Goal: Ask a question: Seek information or help from site administrators or community

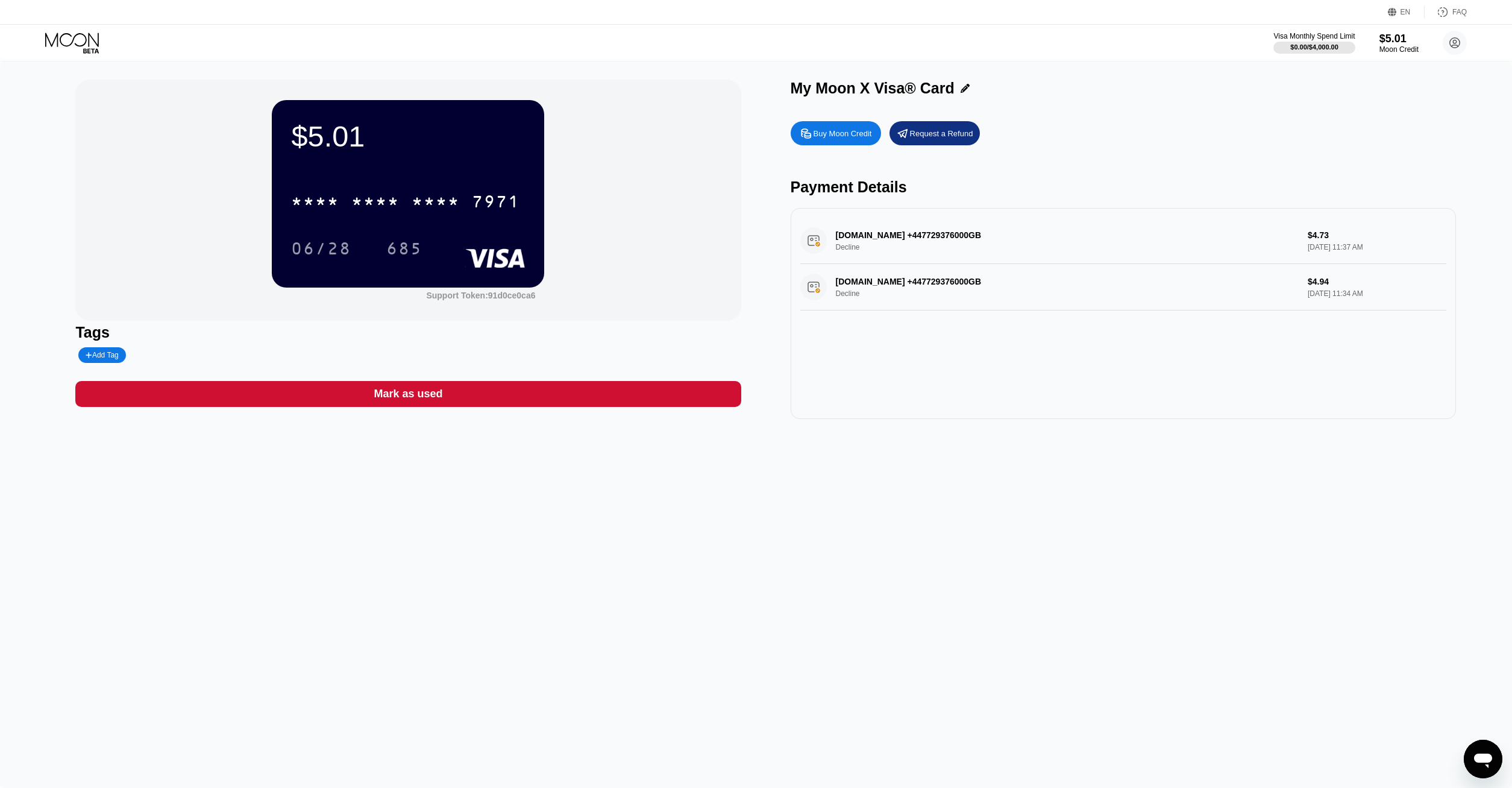
drag, startPoint x: 1482, startPoint y: 758, endPoint x: 2904, endPoint y: 1437, distance: 1575.8
click at [1483, 758] on icon "Открыть окно обмена сообщениями" at bounding box center [1483, 761] width 18 height 14
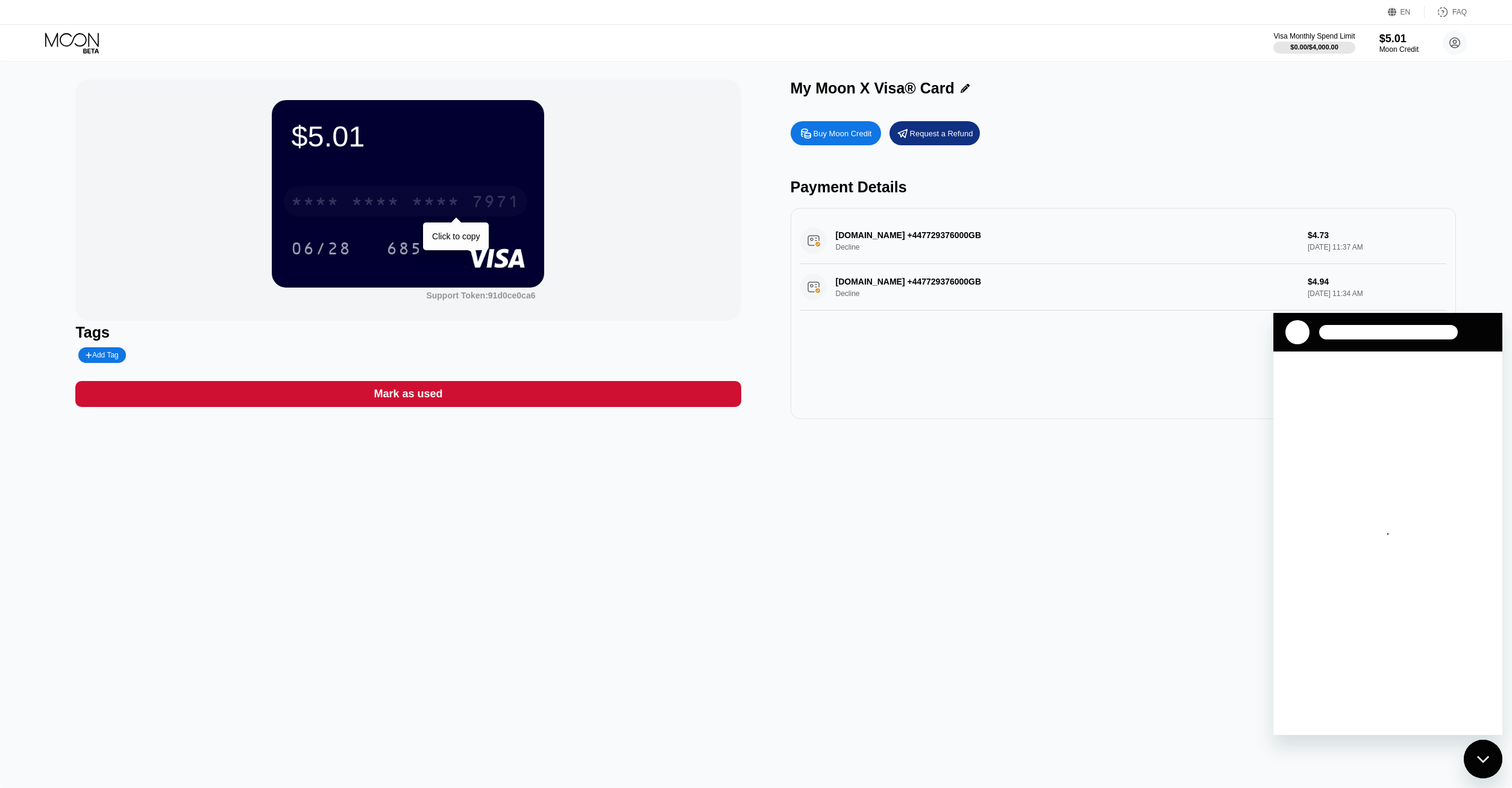
click at [389, 202] on div "* * * *" at bounding box center [375, 203] width 48 height 19
click at [64, 39] on icon at bounding box center [73, 43] width 56 height 21
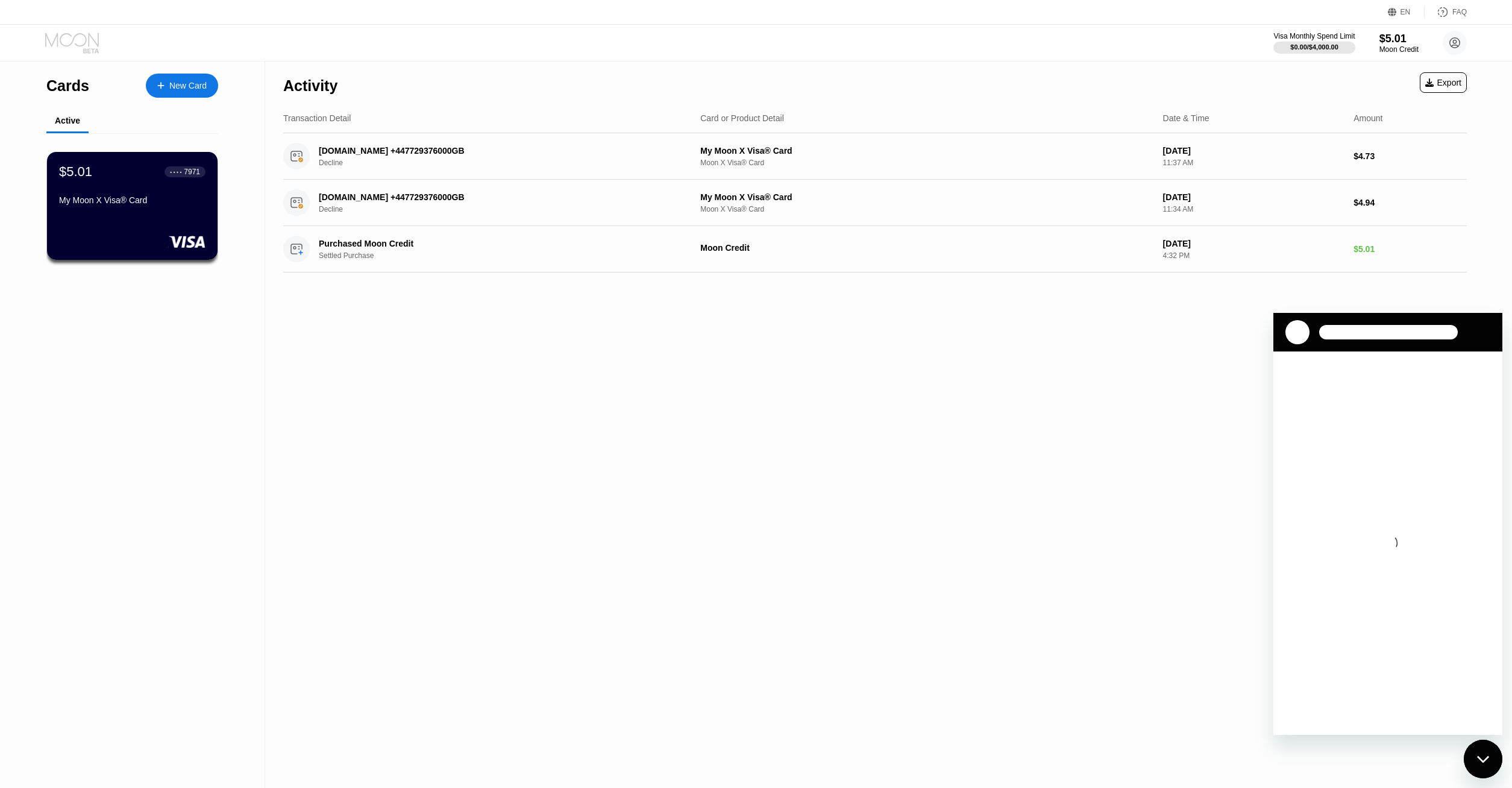
click at [76, 45] on icon at bounding box center [72, 40] width 54 height 14
click at [1463, 41] on circle at bounding box center [1455, 43] width 24 height 25
drag, startPoint x: 1344, startPoint y: 77, endPoint x: 1396, endPoint y: 78, distance: 52.0
click at [1396, 78] on div "Denis Torin" at bounding box center [1401, 76] width 115 height 11
copy div "Denis Torin"
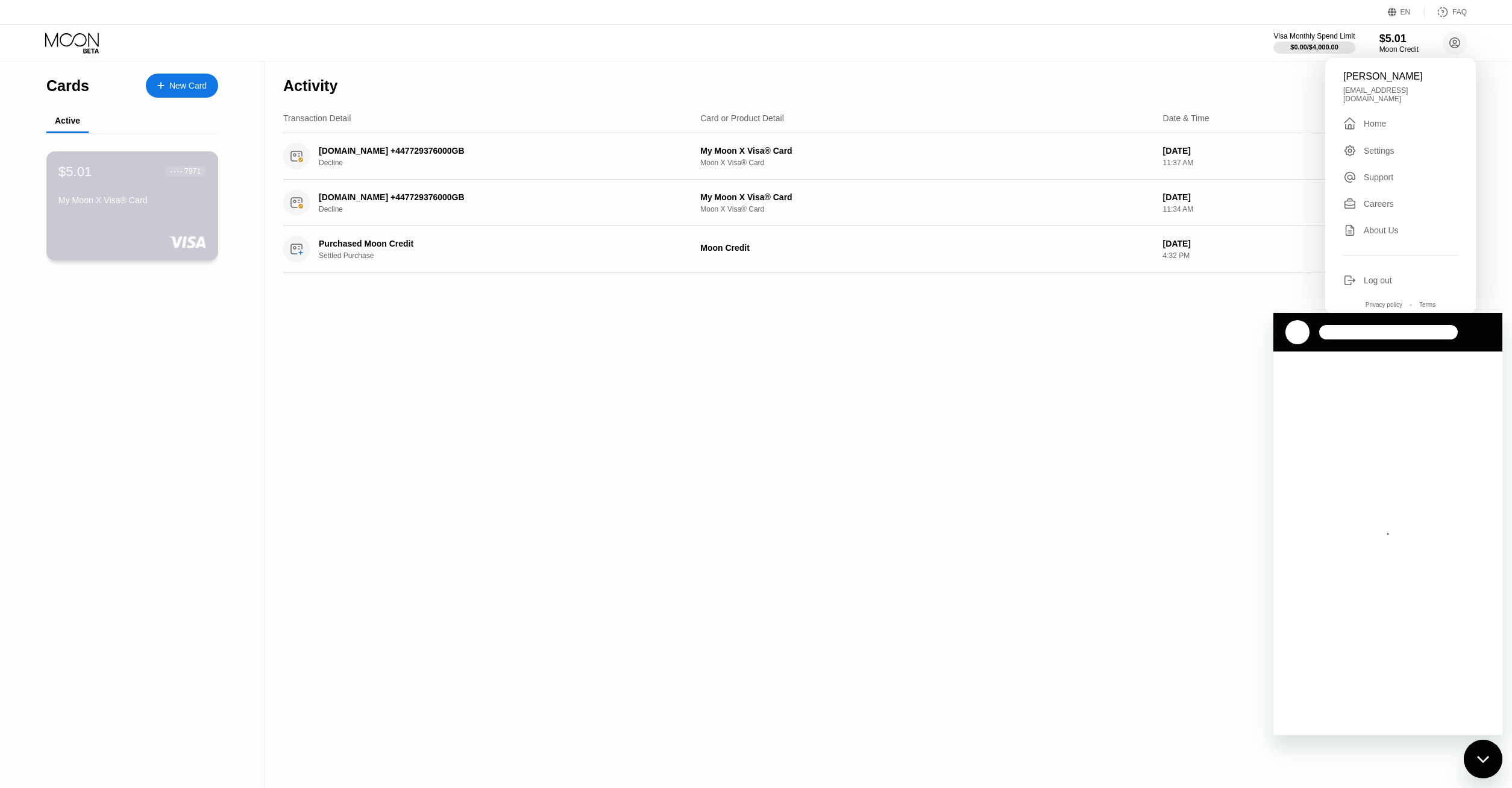
click at [114, 205] on div "My Moon X Visa® Card" at bounding box center [132, 200] width 148 height 9
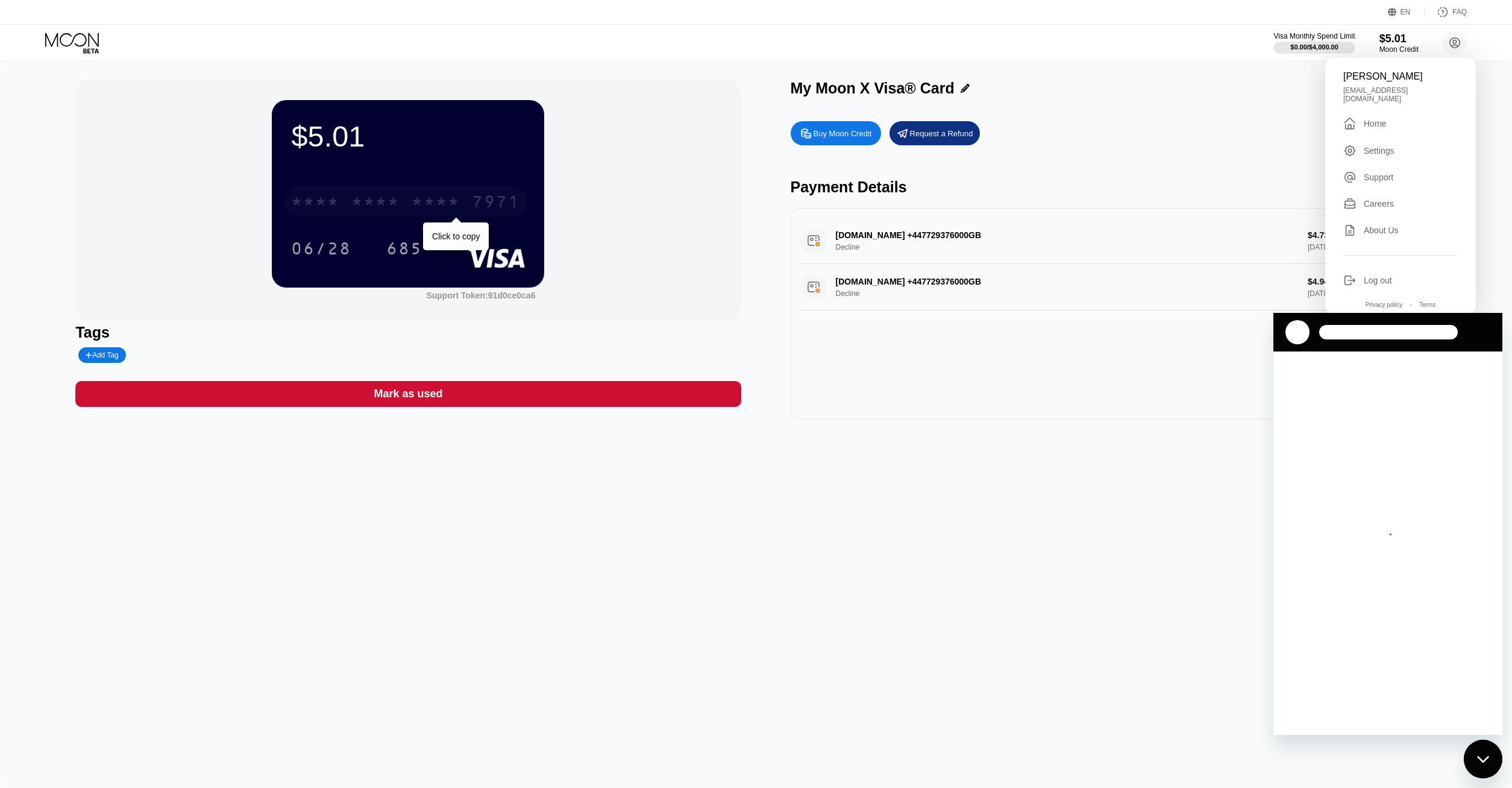
click at [381, 204] on div "* * * *" at bounding box center [375, 203] width 48 height 19
click at [424, 200] on div "2240" at bounding box center [435, 203] width 48 height 19
click at [1099, 141] on div "Buy Moon Credit Request a Refund" at bounding box center [1123, 134] width 665 height 25
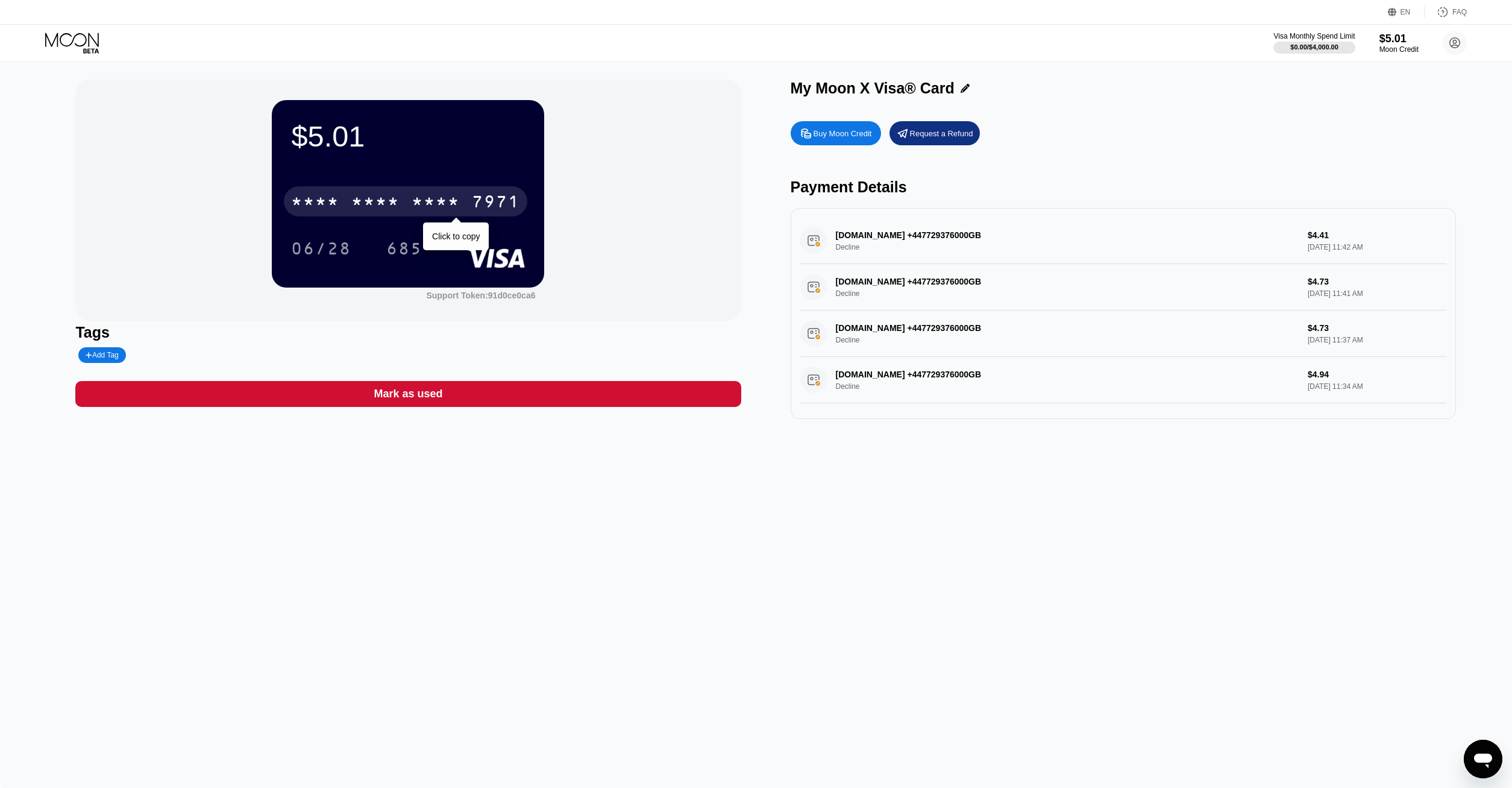
click at [476, 209] on div "7971" at bounding box center [496, 203] width 48 height 19
click at [1468, 761] on div "Открыть окно обмена сообщениями" at bounding box center [1483, 759] width 36 height 36
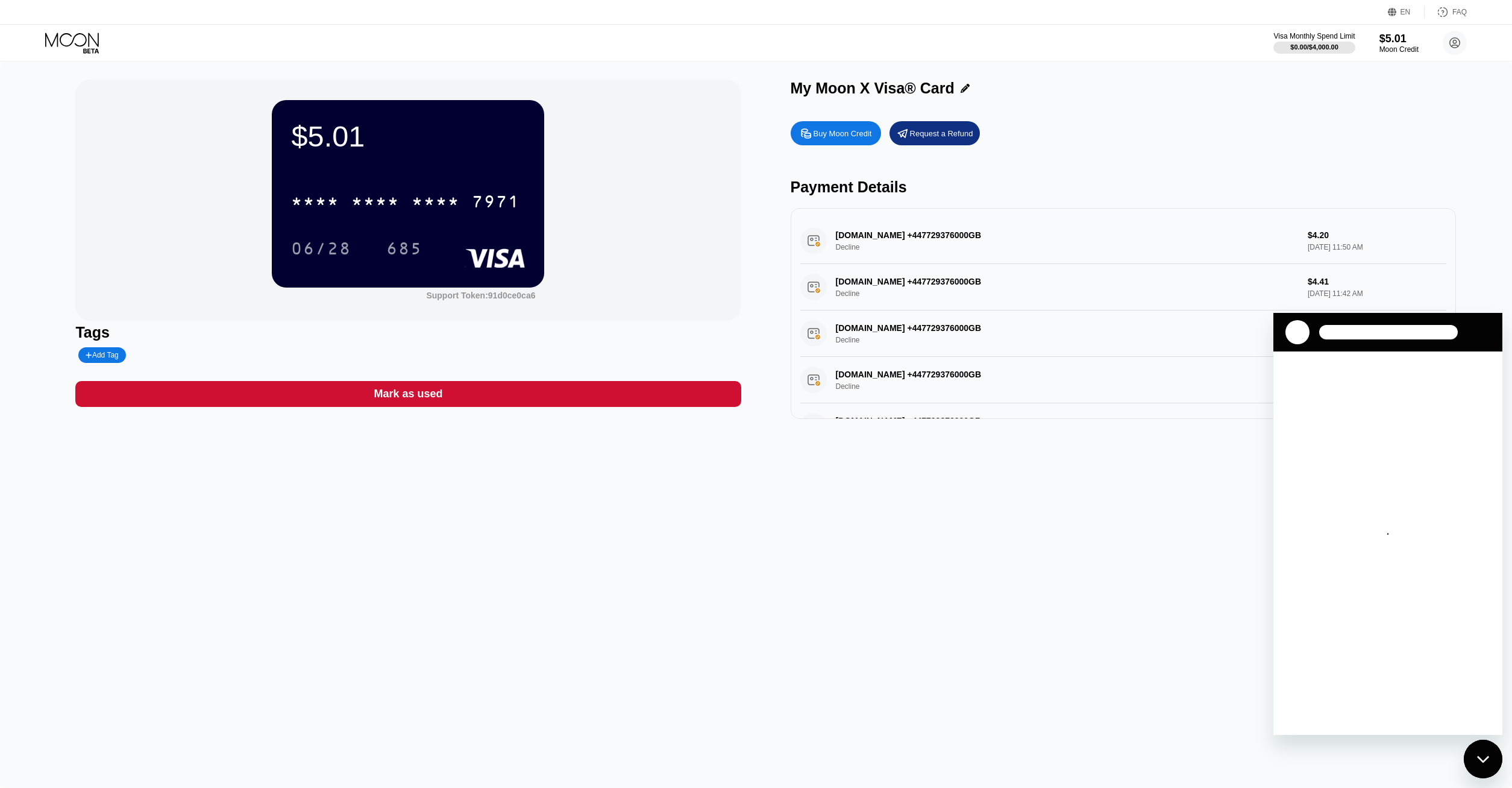
click at [1430, 101] on div "My Moon X Visa® Card" at bounding box center [1123, 90] width 665 height 24
click at [847, 137] on div "Buy Moon Credit" at bounding box center [843, 133] width 58 height 10
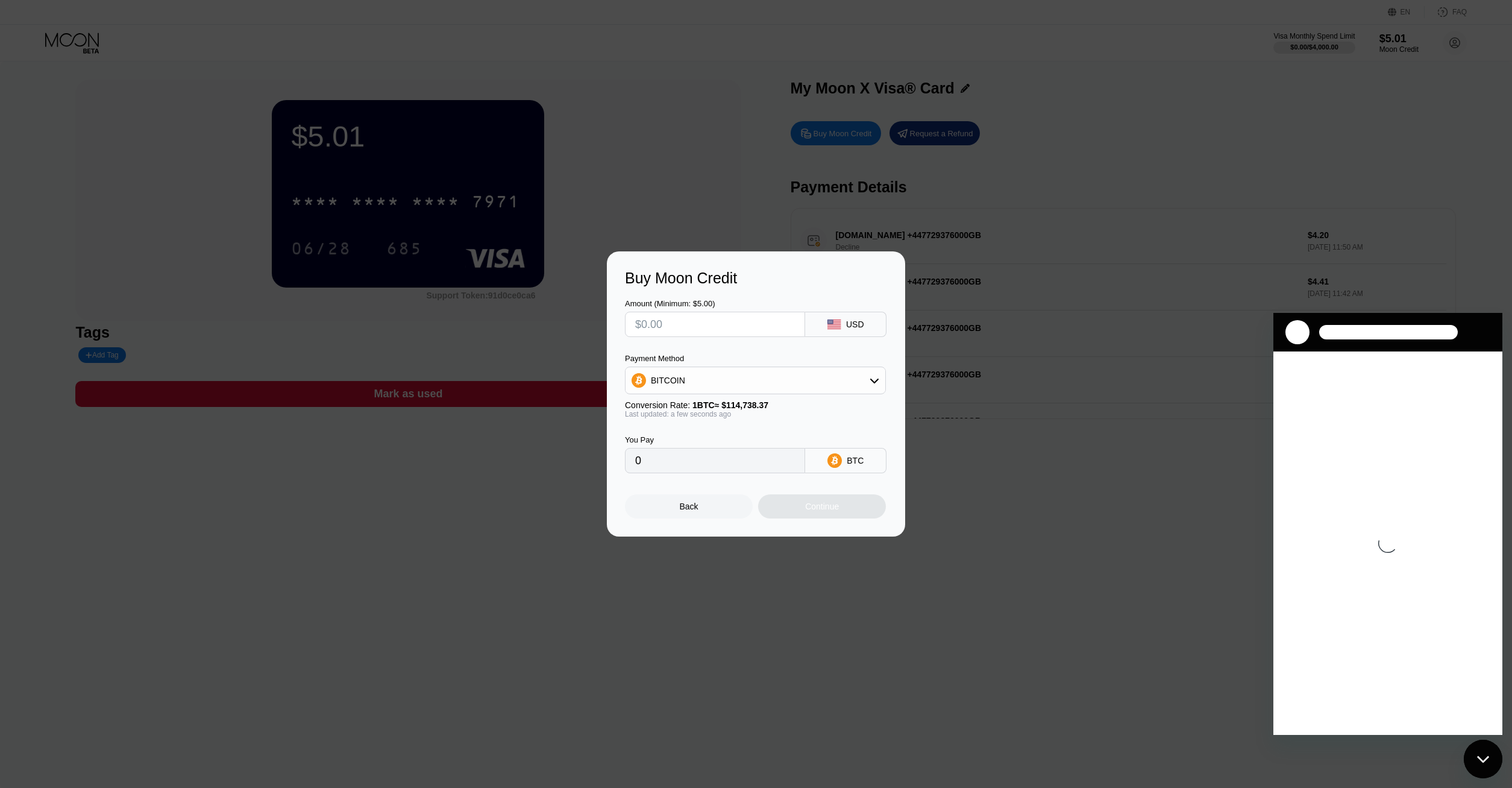
click at [708, 515] on div "Back" at bounding box center [689, 507] width 128 height 25
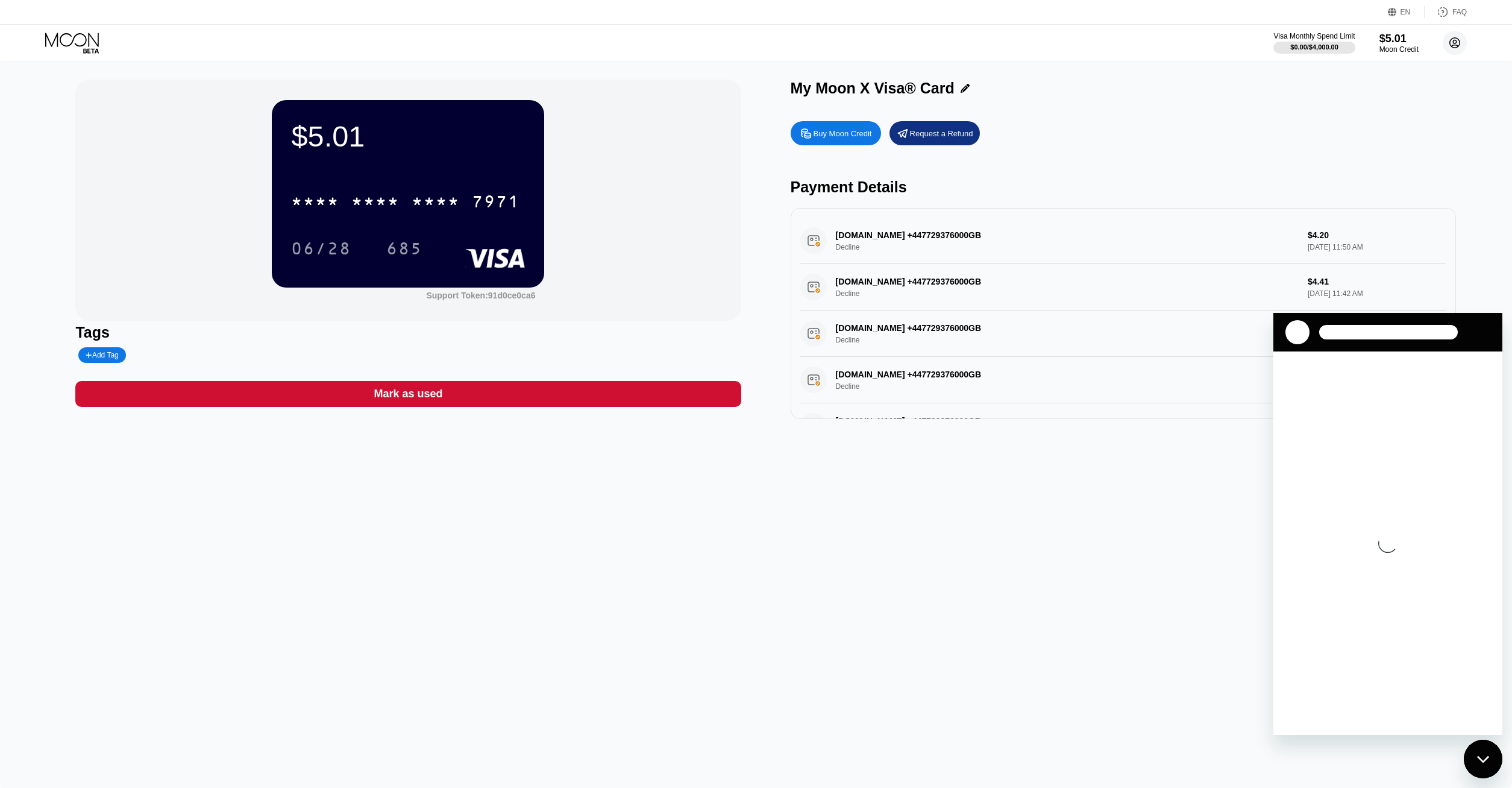
click at [1458, 41] on circle at bounding box center [1455, 43] width 24 height 25
click at [1370, 172] on div "Support" at bounding box center [1378, 177] width 29 height 9
click at [1449, 15] on icon at bounding box center [1442, 11] width 12 height 12
click at [795, 550] on div "$5.01 * * * * * * * * * * * * 7971 06/28 685 Support Token: 91d0ce0ca6 Tags Add…" at bounding box center [756, 424] width 1512 height 727
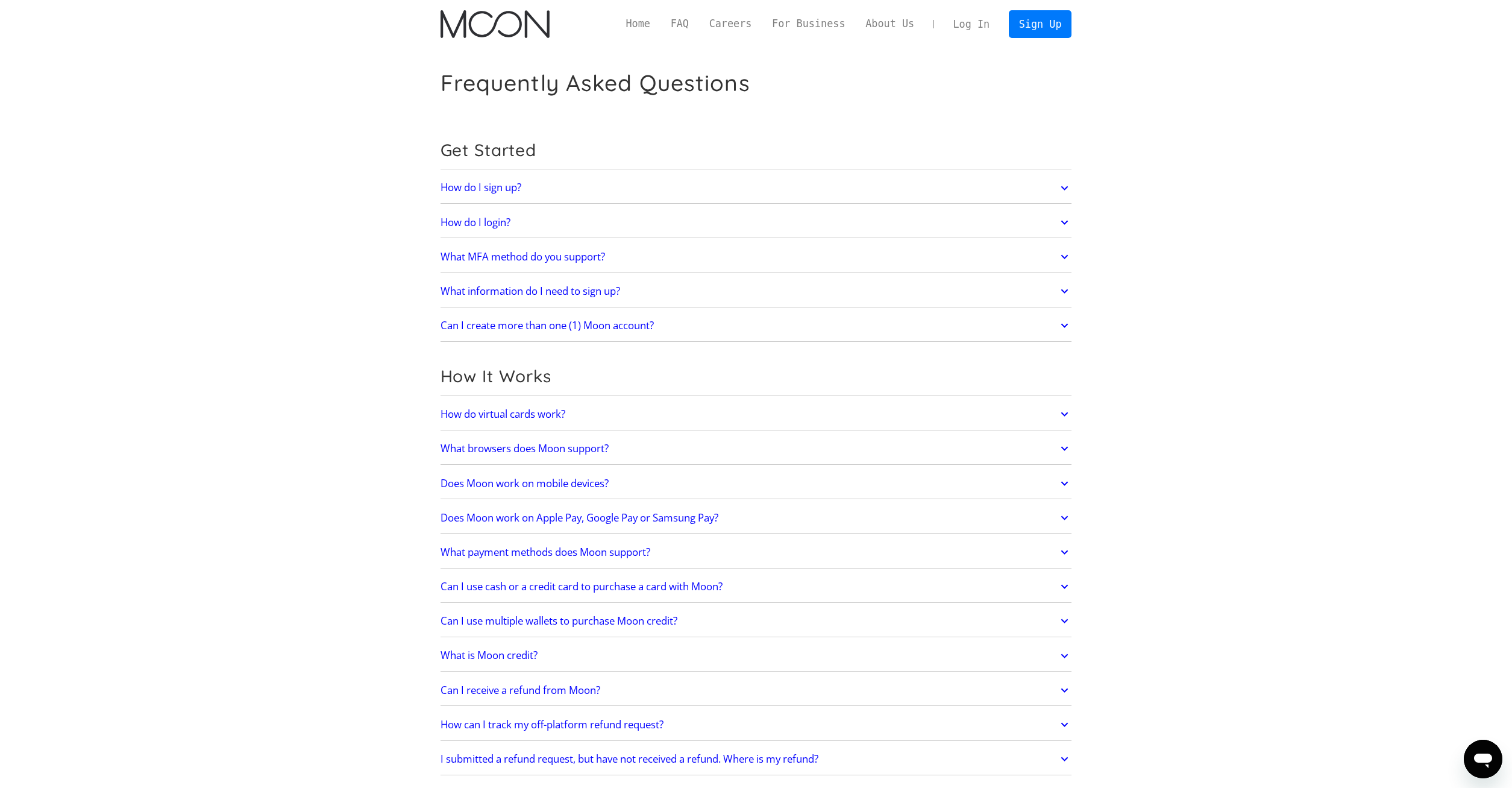
drag, startPoint x: 1480, startPoint y: 763, endPoint x: 2873, endPoint y: 1420, distance: 1540.2
click at [1480, 763] on icon "Открыть окно обмена сообщениями" at bounding box center [1483, 761] width 18 height 14
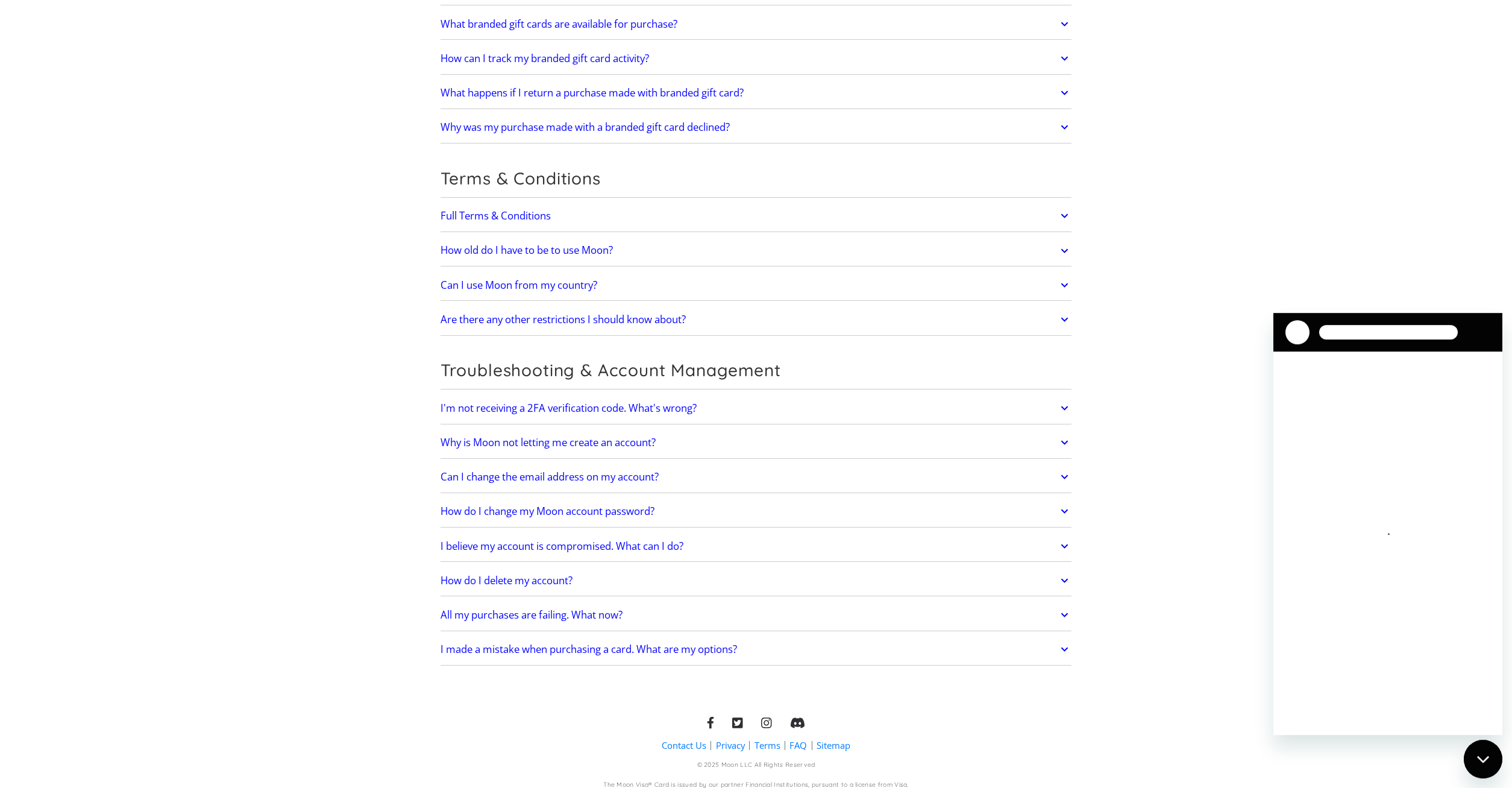
scroll to position [2271, 0]
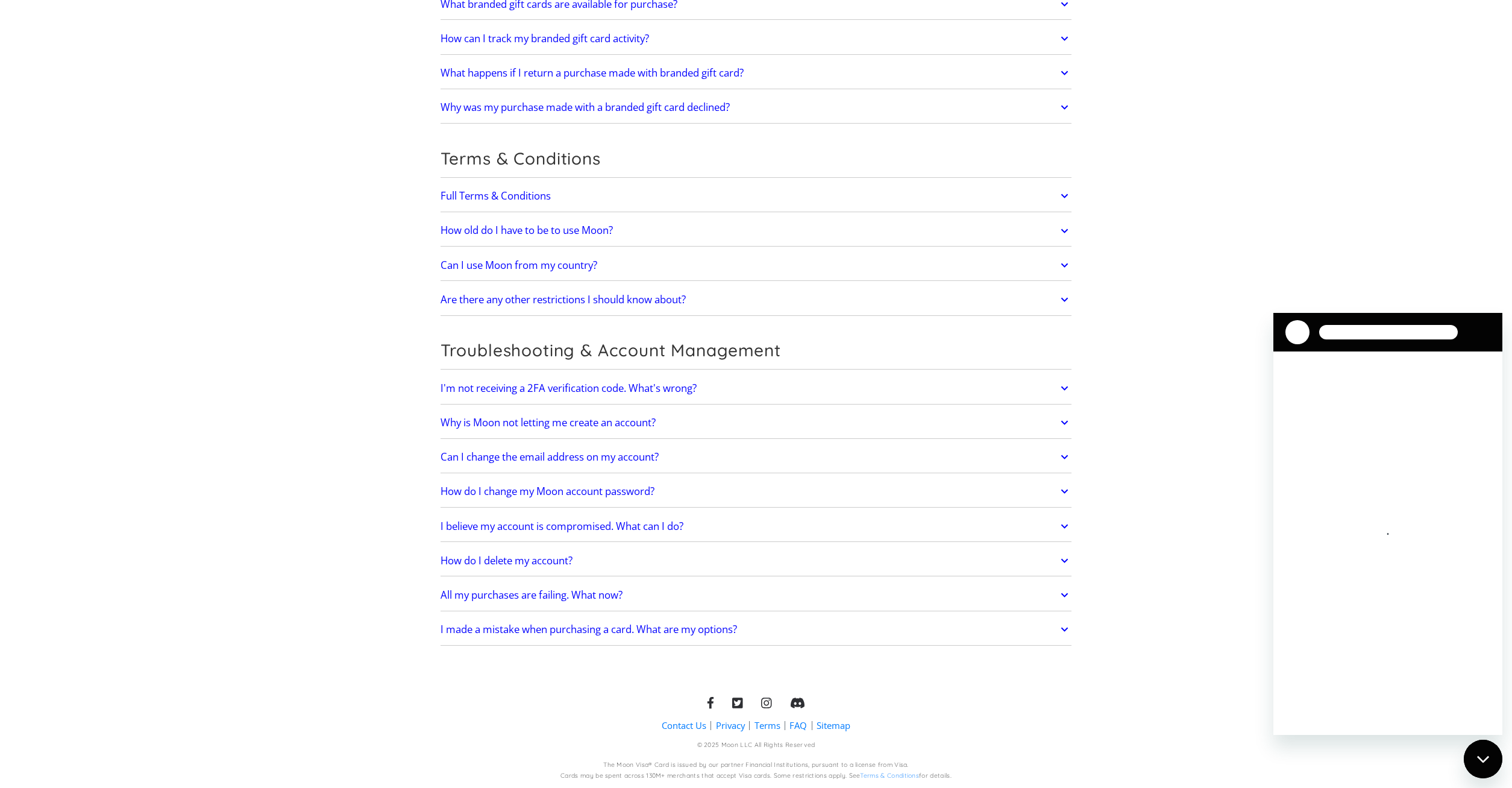
click at [575, 597] on h2 "All my purchases are failing. What now?" at bounding box center [531, 595] width 182 height 12
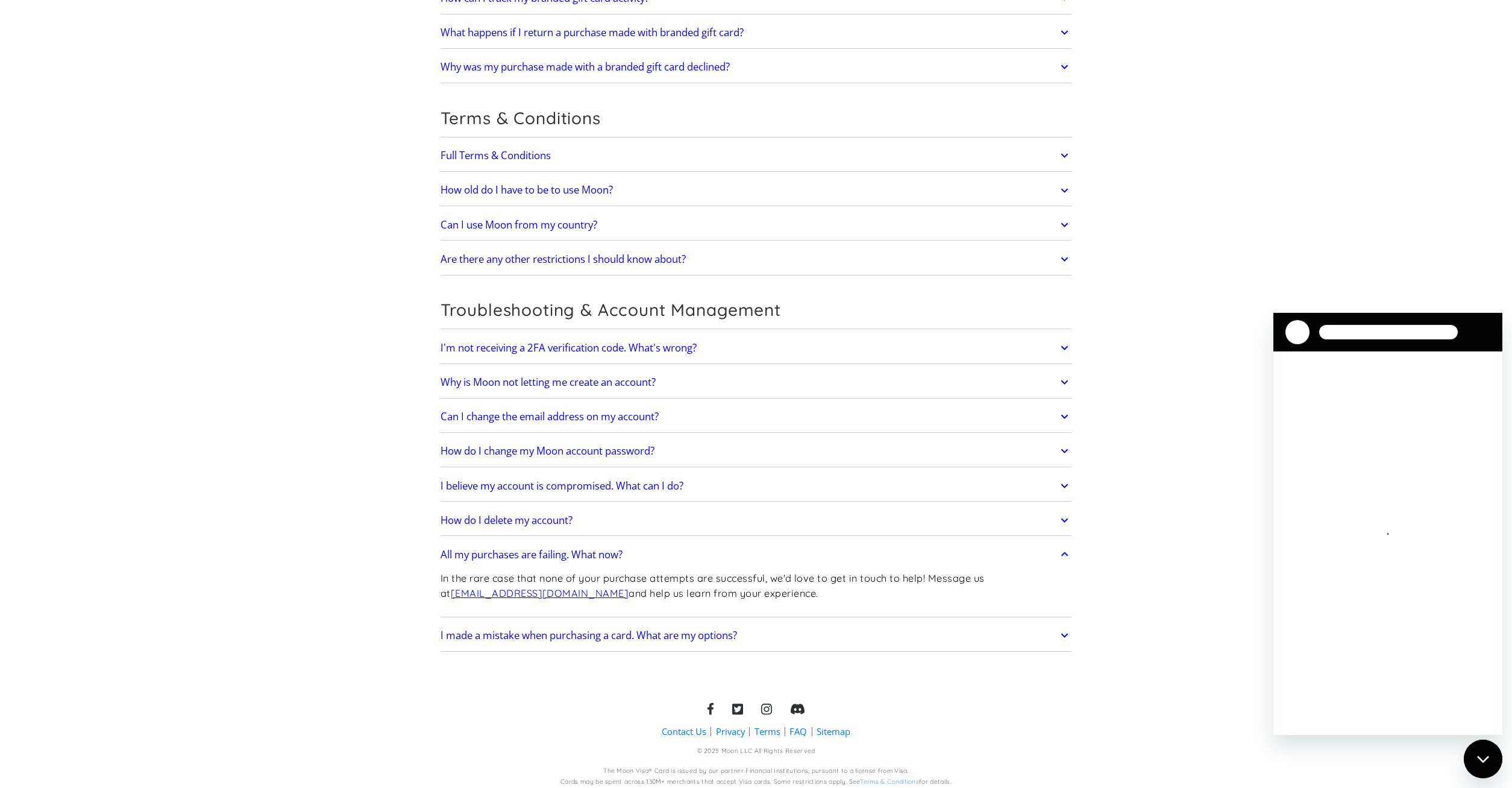
scroll to position [2317, 0]
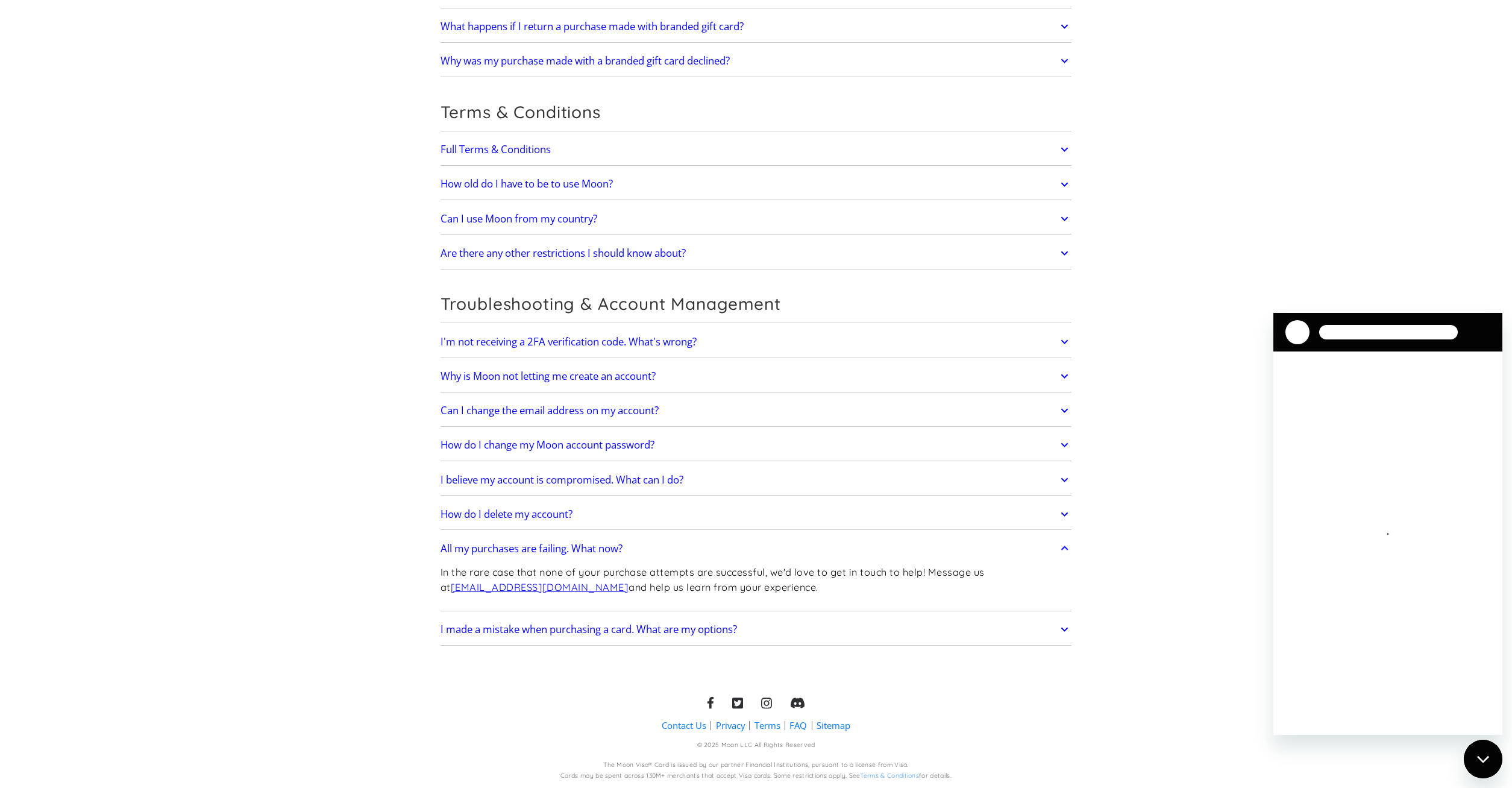
click at [562, 633] on h2 "I made a mistake when purchasing a card. What are my options?" at bounding box center [589, 630] width 297 height 12
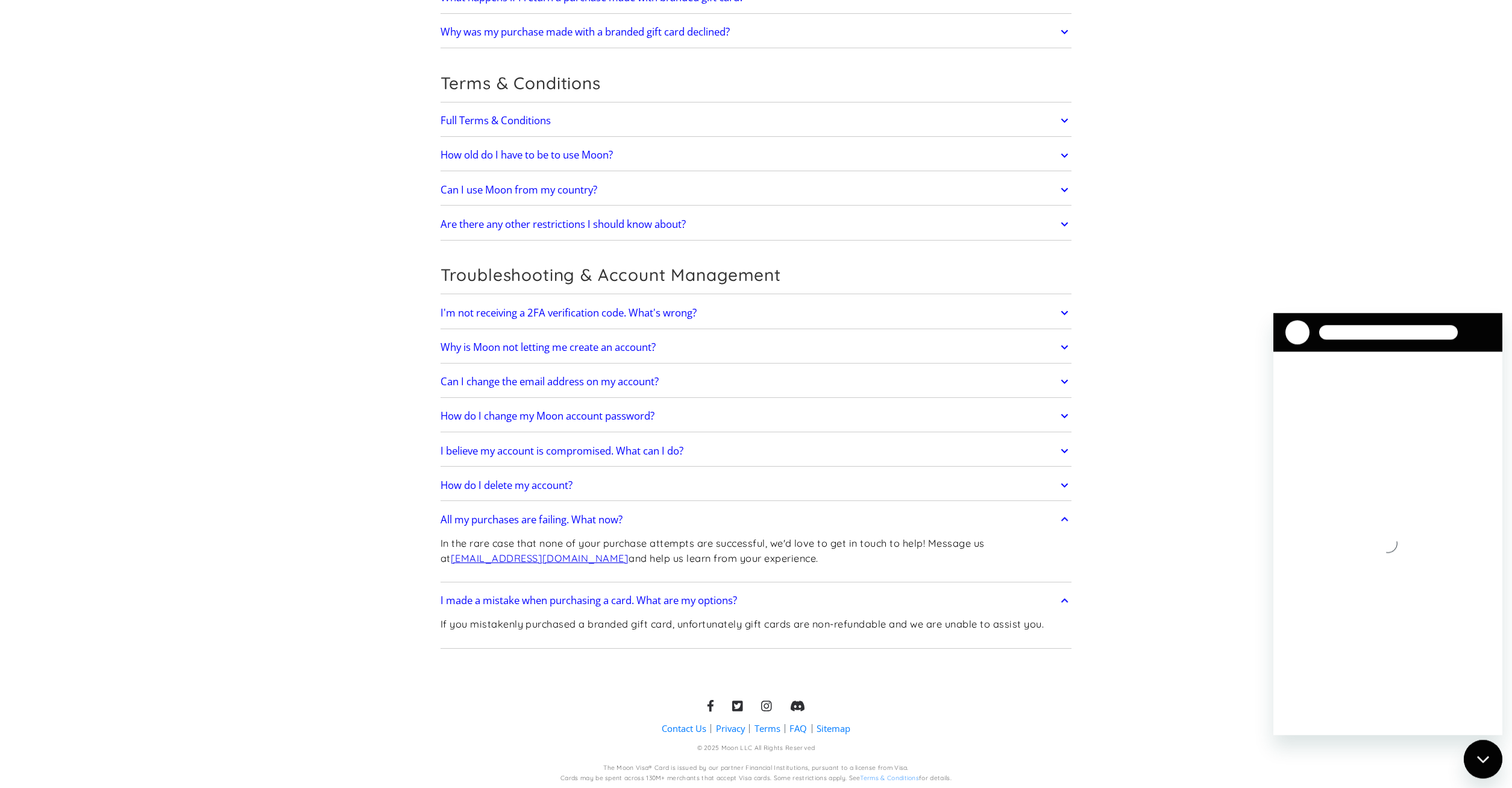
scroll to position [2348, 0]
click at [517, 557] on link "[EMAIL_ADDRESS][DOMAIN_NAME]" at bounding box center [540, 555] width 178 height 12
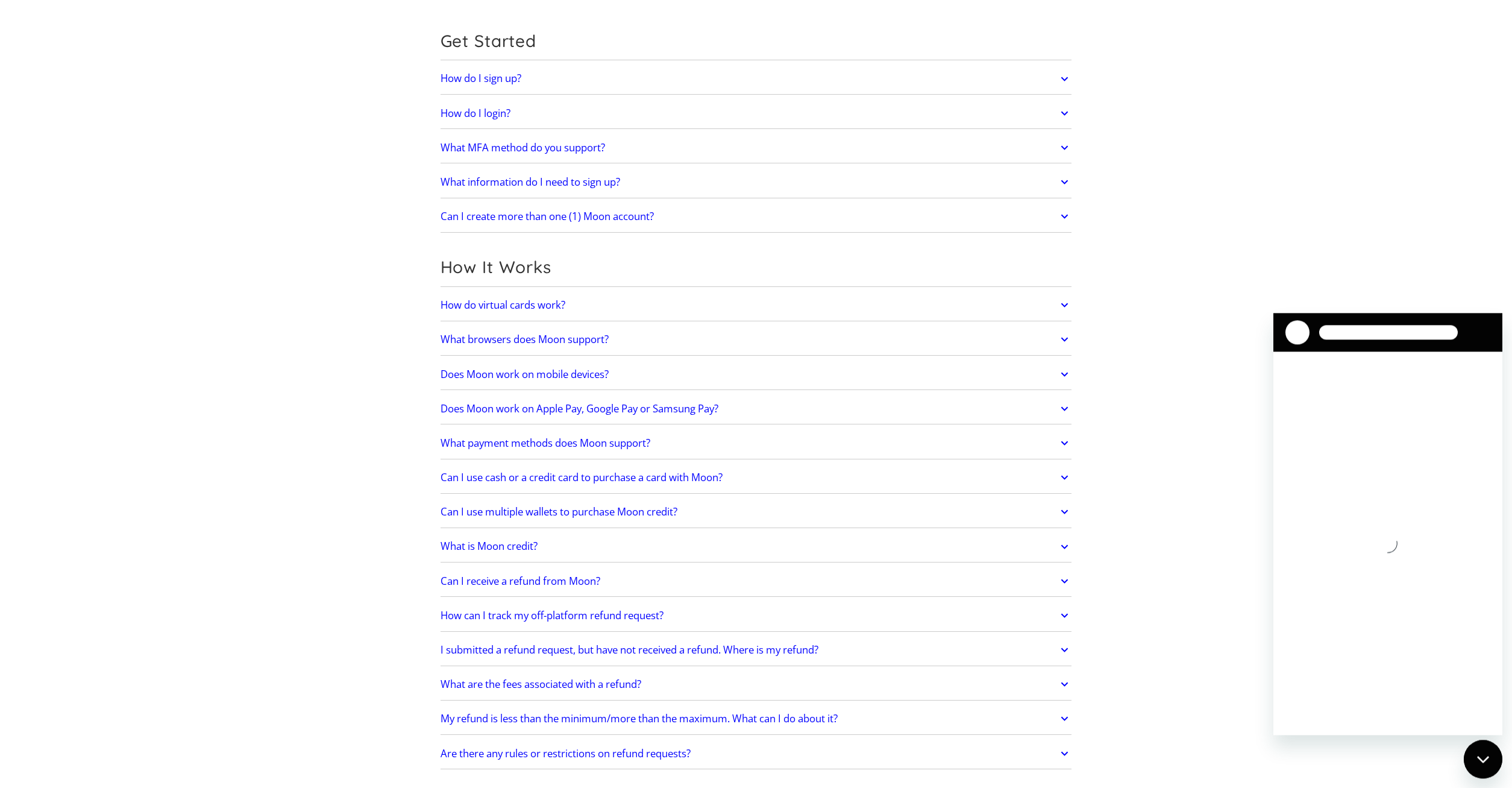
scroll to position [0, 0]
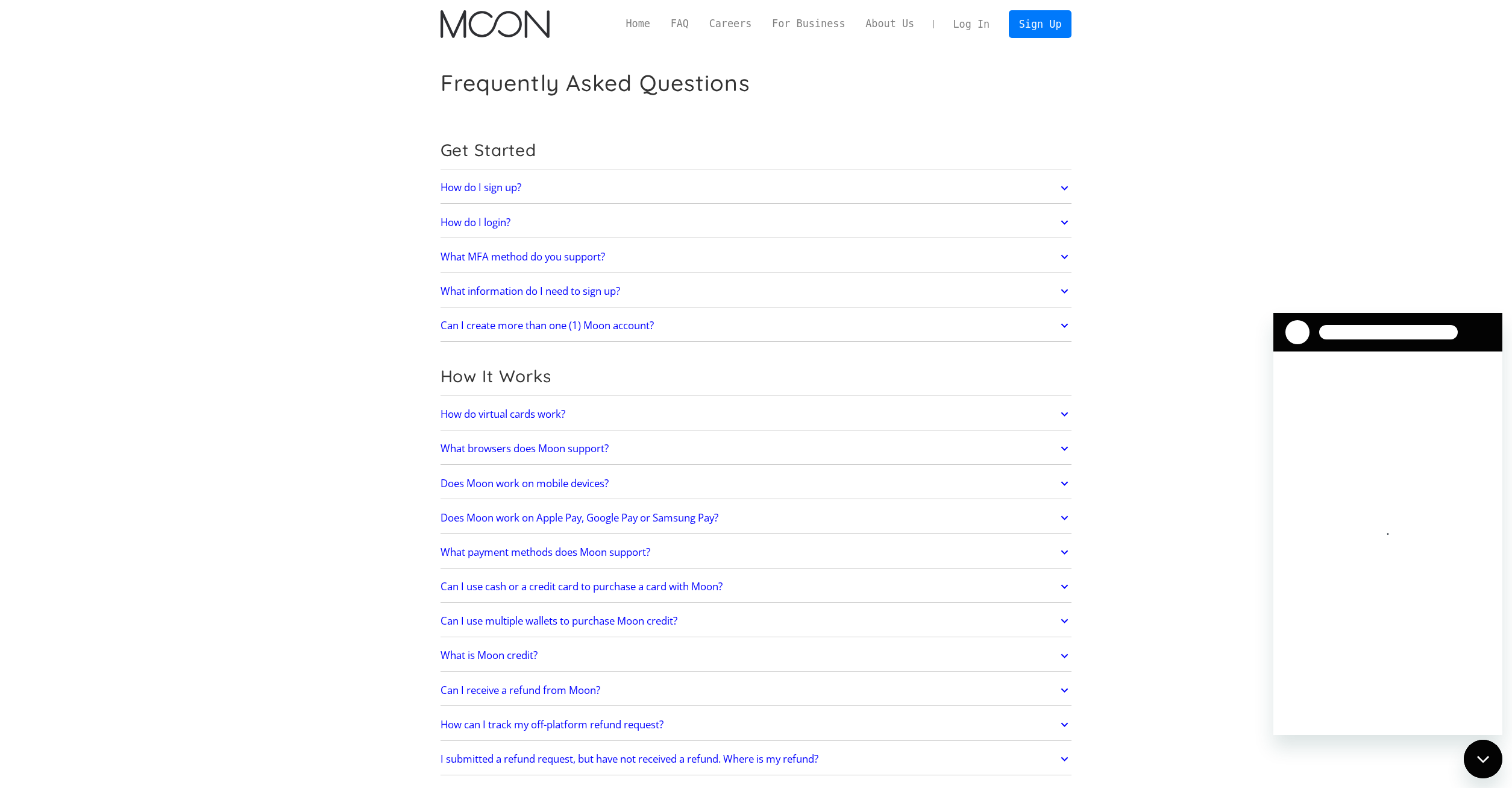
click at [483, 28] on img "home" at bounding box center [496, 24] width 109 height 27
